Goal: Information Seeking & Learning: Learn about a topic

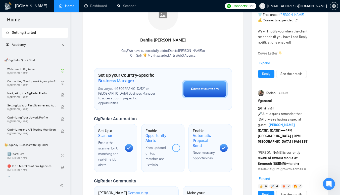
scroll to position [111, 0]
click at [52, 83] on link "Connecting Your Upwork Agency to GigRadar By [PERSON_NAME]" at bounding box center [34, 82] width 54 height 11
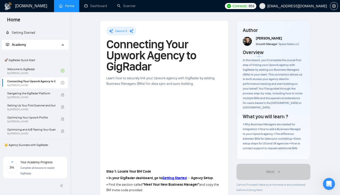
click at [70, 8] on link "Home" at bounding box center [66, 6] width 15 height 4
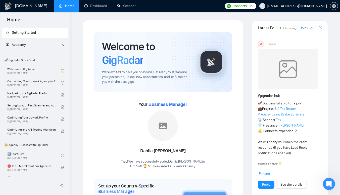
click at [22, 69] on link "Welcome to GigRadar By [PERSON_NAME]" at bounding box center [34, 70] width 54 height 11
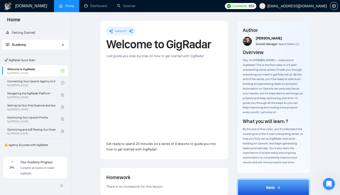
click at [20, 82] on link "Connecting Your Upwork Agency to GigRadar By [PERSON_NAME]" at bounding box center [34, 82] width 54 height 11
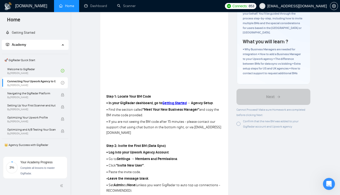
scroll to position [74, 0]
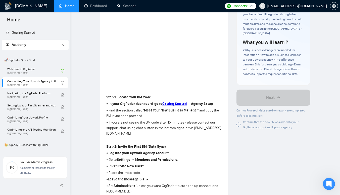
click at [241, 122] on div at bounding box center [238, 124] width 4 height 4
click at [239, 122] on div at bounding box center [238, 124] width 4 height 4
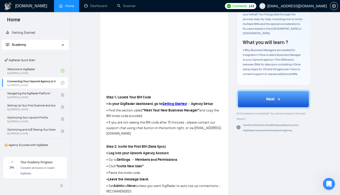
click at [269, 98] on button "Next" at bounding box center [273, 98] width 74 height 19
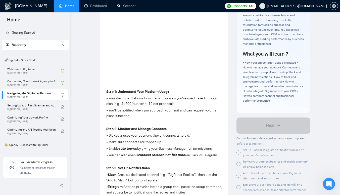
click at [37, 83] on link "Connecting Your Upwork Agency to GigRadar By [PERSON_NAME]" at bounding box center [34, 82] width 54 height 11
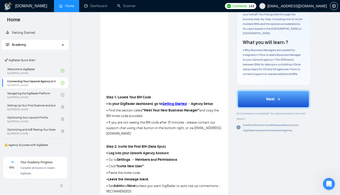
click at [25, 92] on link "Navigating the GigRadar Platform By [PERSON_NAME]" at bounding box center [34, 94] width 54 height 11
